Goal: Task Accomplishment & Management: Manage account settings

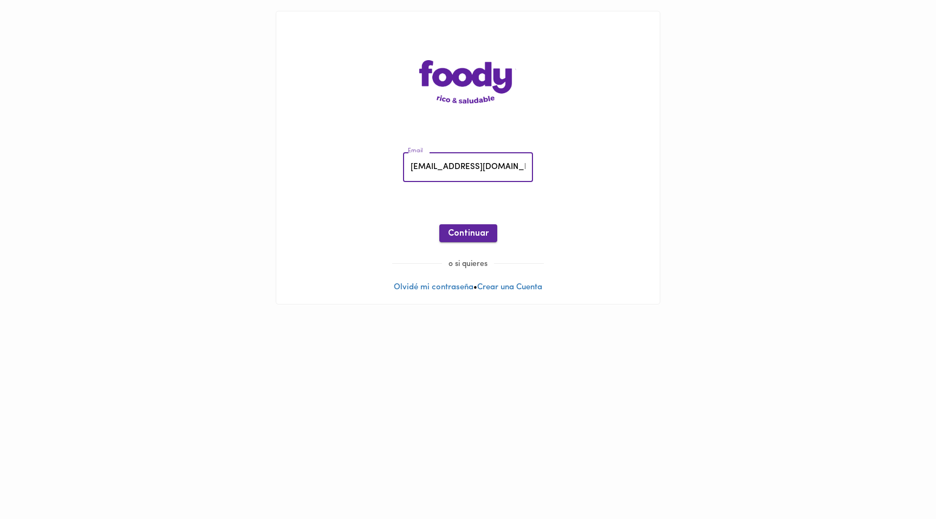
type input "[EMAIL_ADDRESS][DOMAIN_NAME]"
click at [449, 229] on span "Continuar" at bounding box center [468, 234] width 41 height 10
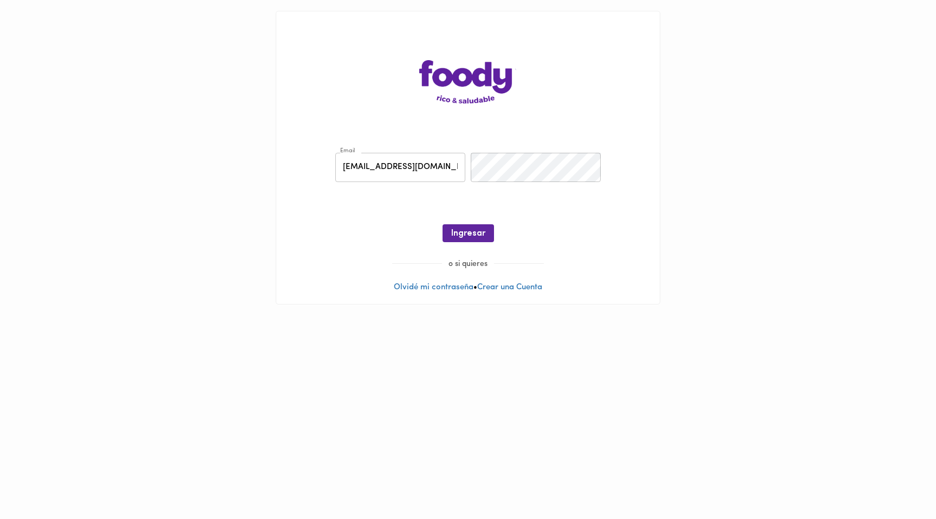
click at [526, 189] on div "Email [EMAIL_ADDRESS][DOMAIN_NAME] Email Contraseña Contraseña ¡Oops! Recuperar…" at bounding box center [468, 199] width 362 height 117
click at [477, 231] on span "Ingresar" at bounding box center [468, 234] width 34 height 10
